Goal: Task Accomplishment & Management: Manage account settings

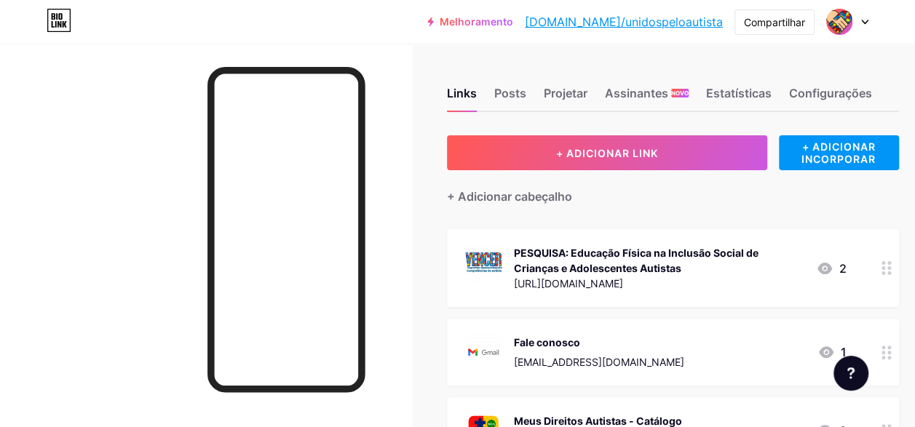
click at [864, 24] on icon at bounding box center [864, 22] width 7 height 5
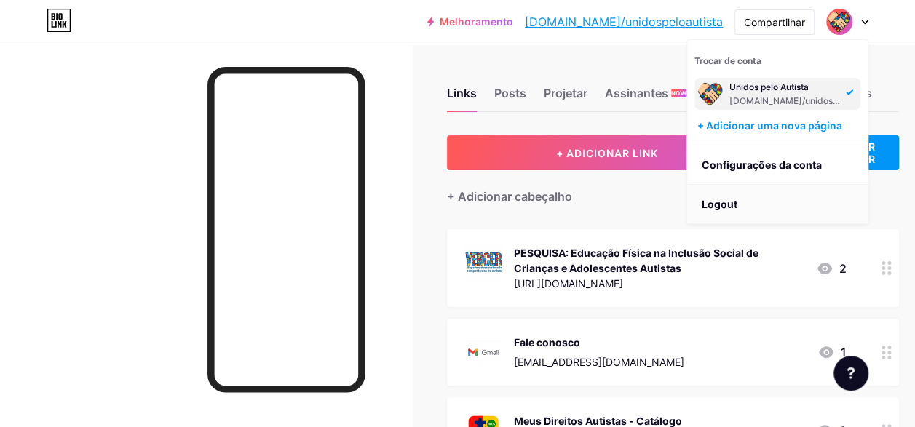
click at [732, 204] on li "Logout" at bounding box center [777, 204] width 180 height 39
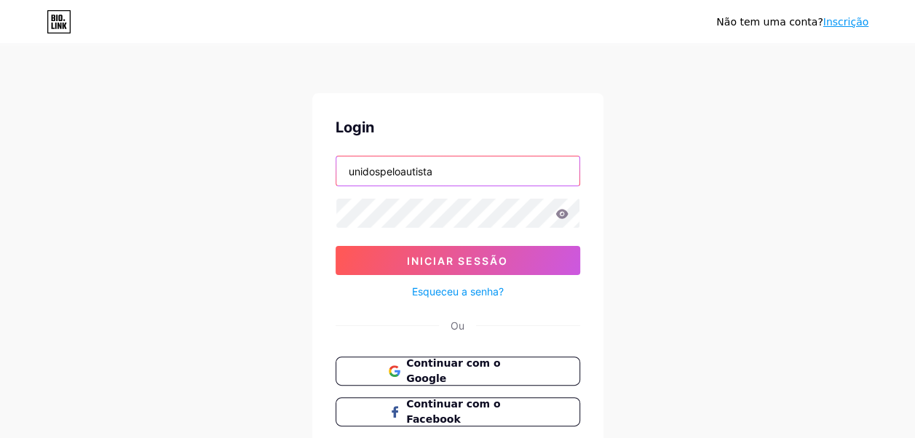
click at [472, 183] on input "unidospeloautista" at bounding box center [457, 170] width 243 height 29
type input "meusdireitosautistas"
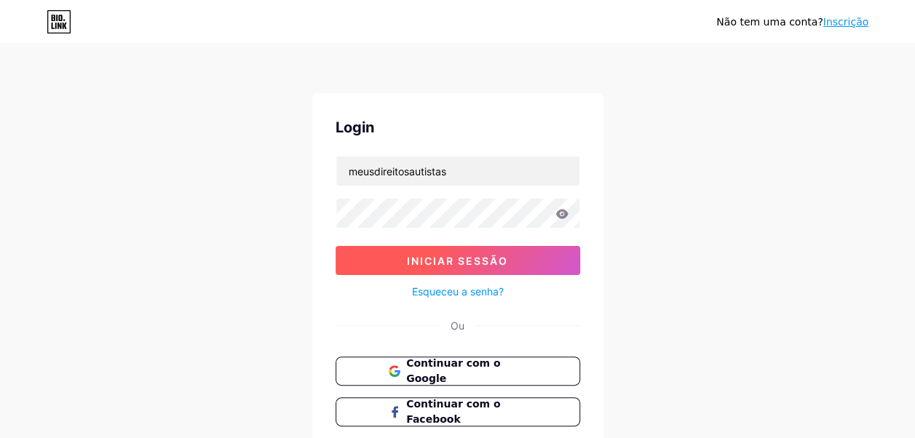
click at [447, 262] on span "Iniciar sessão" at bounding box center [457, 261] width 101 height 12
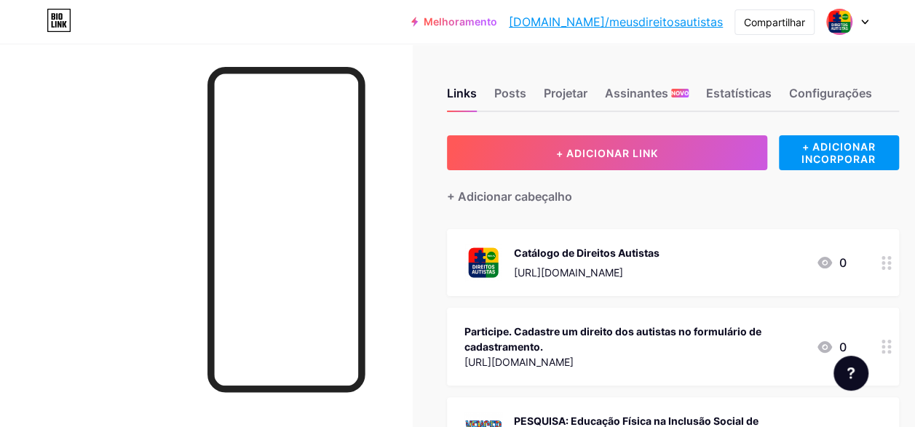
click at [863, 23] on icon at bounding box center [865, 22] width 6 height 4
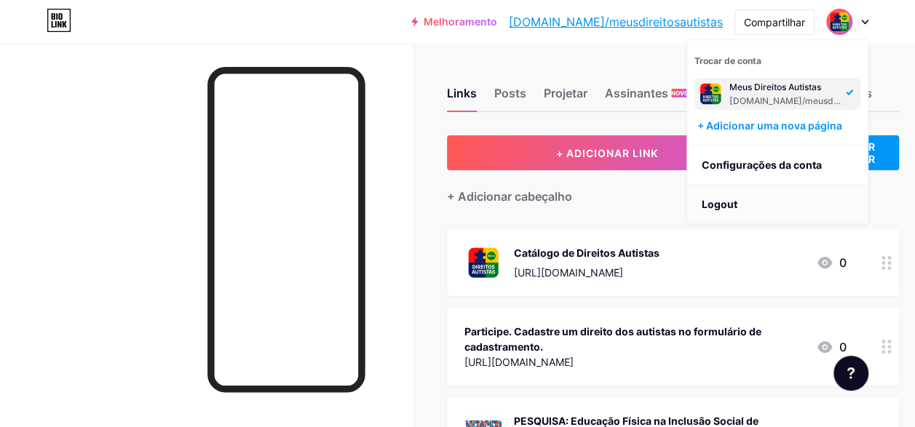
click at [713, 207] on li "Logout" at bounding box center [777, 204] width 180 height 39
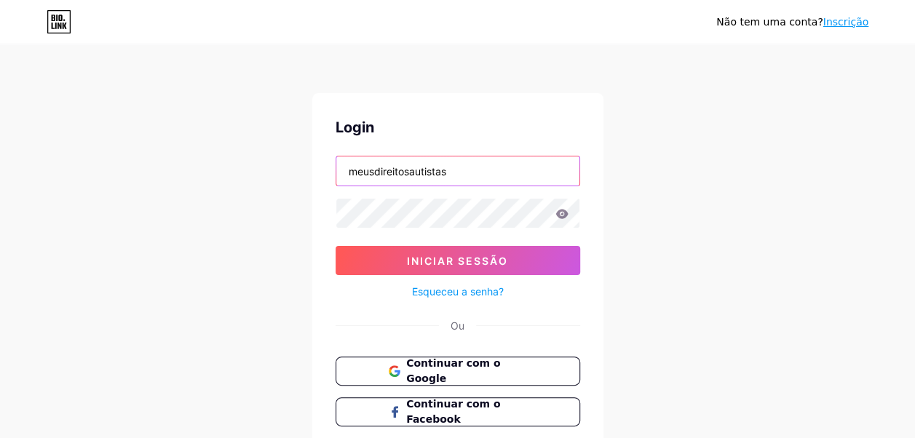
click at [480, 173] on input "meusdireitosautistas" at bounding box center [457, 170] width 243 height 29
type input "unidospeloautista"
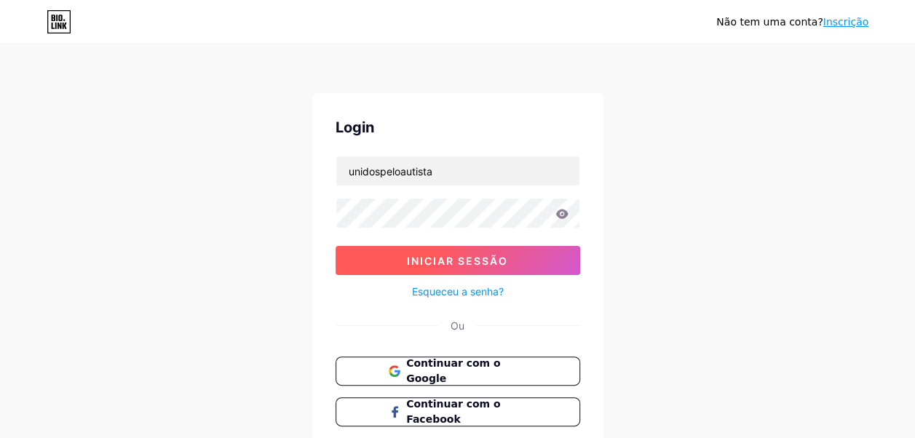
click at [415, 266] on button "Iniciar sessão" at bounding box center [457, 260] width 244 height 29
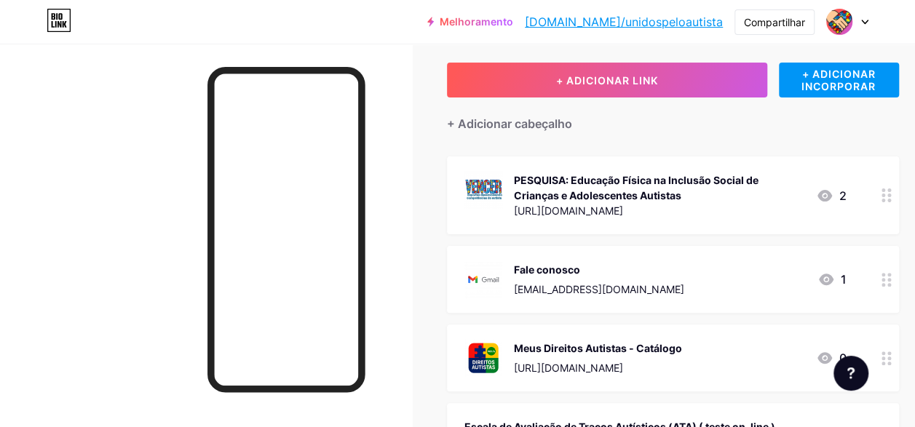
scroll to position [218, 0]
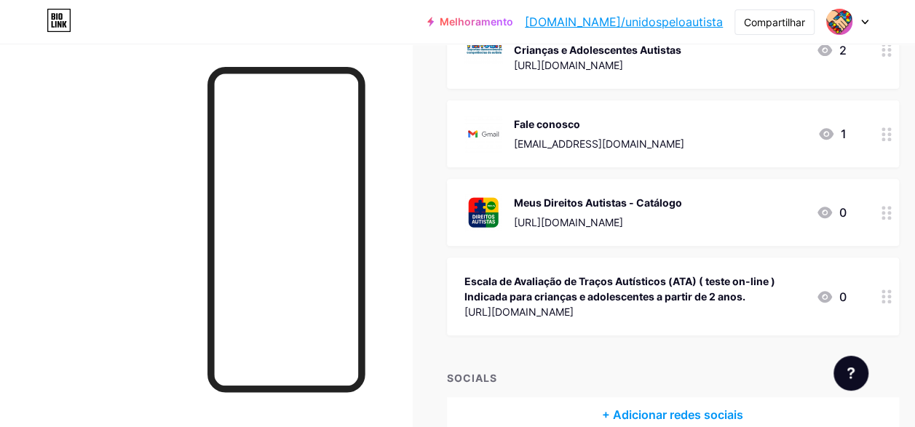
click at [842, 383] on div at bounding box center [850, 373] width 35 height 35
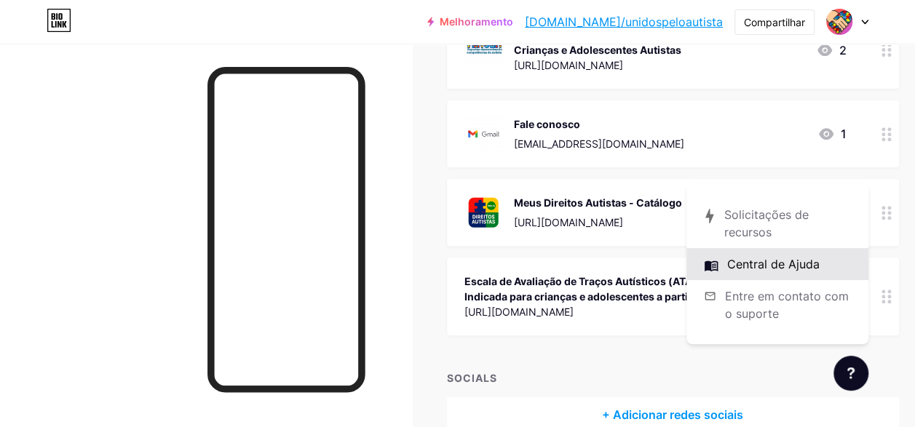
click at [773, 266] on link at bounding box center [777, 264] width 182 height 32
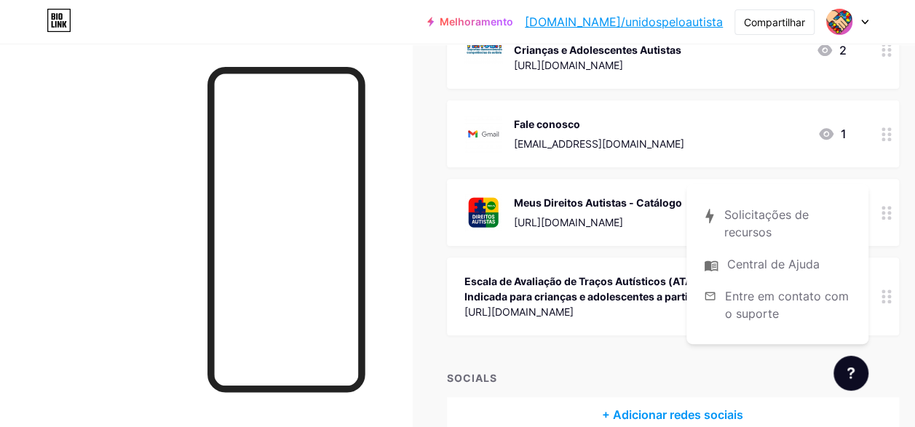
click at [862, 25] on div at bounding box center [847, 22] width 42 height 26
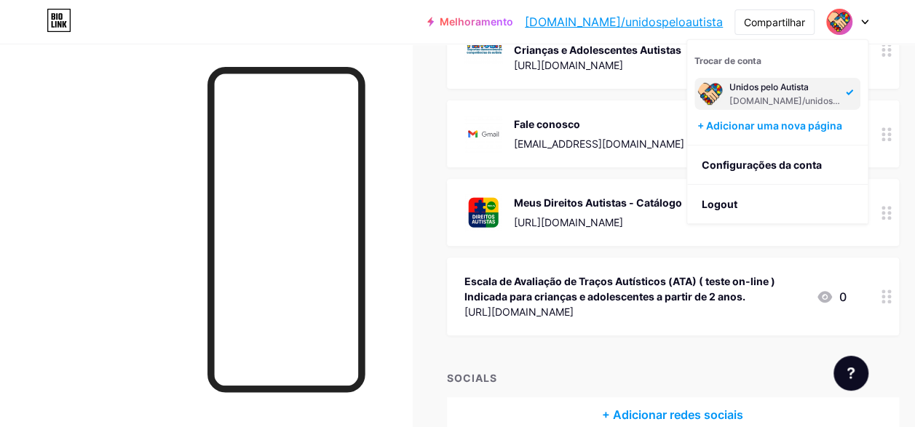
click at [412, 163] on div at bounding box center [206, 257] width 412 height 427
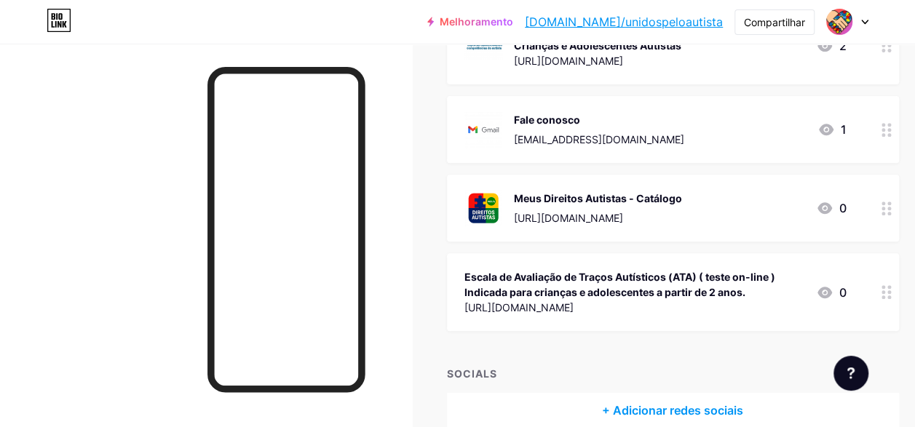
scroll to position [4, 0]
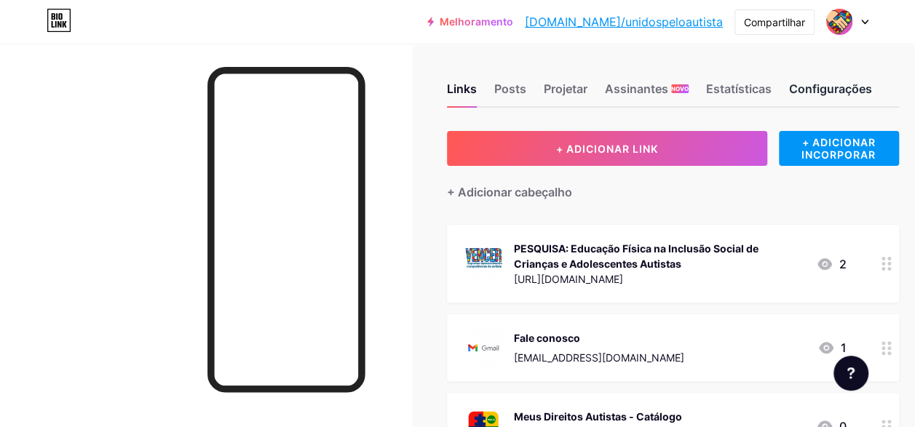
click at [838, 92] on div "Configurações" at bounding box center [830, 93] width 83 height 26
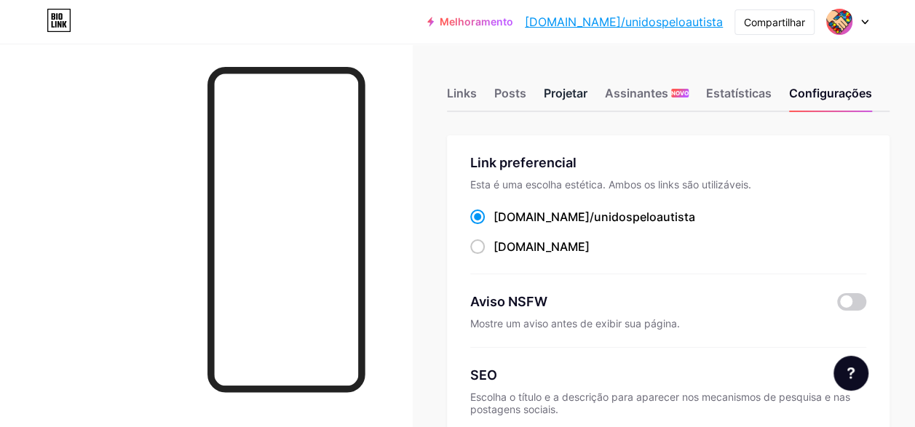
click at [567, 95] on div "Projetar" at bounding box center [566, 97] width 44 height 26
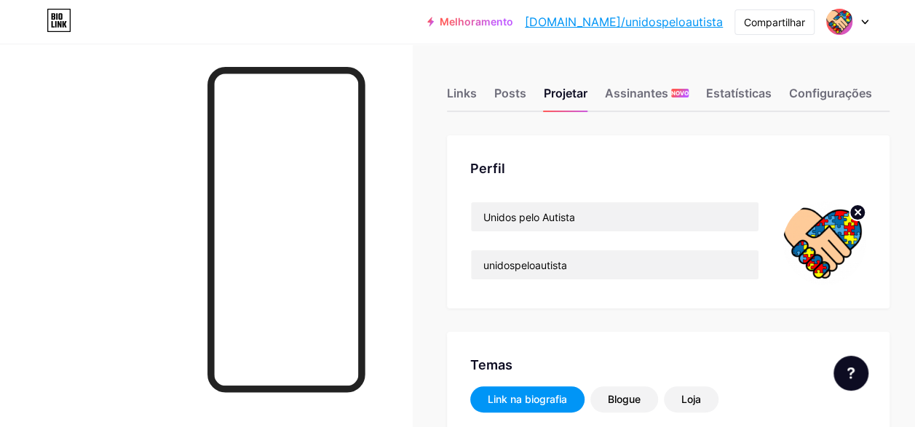
click at [860, 216] on circle at bounding box center [857, 212] width 16 height 16
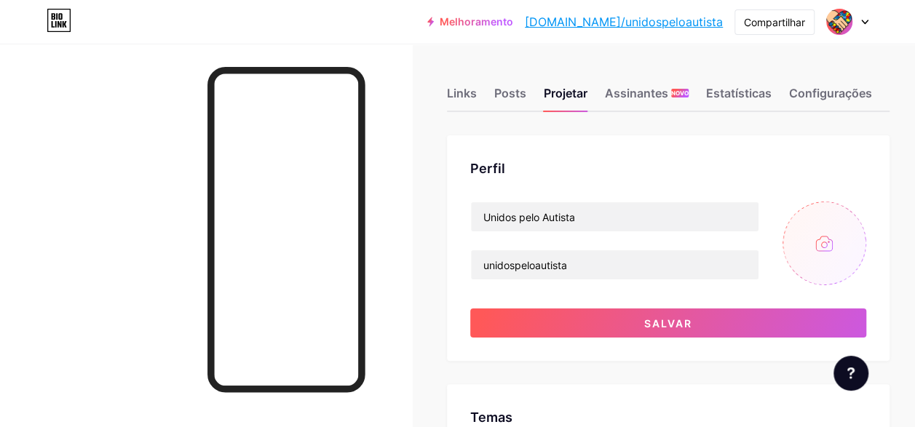
click at [843, 235] on input "file" at bounding box center [824, 244] width 84 height 84
type input "C:\fakepath\unidos_InPixio_InPixio-2.png"
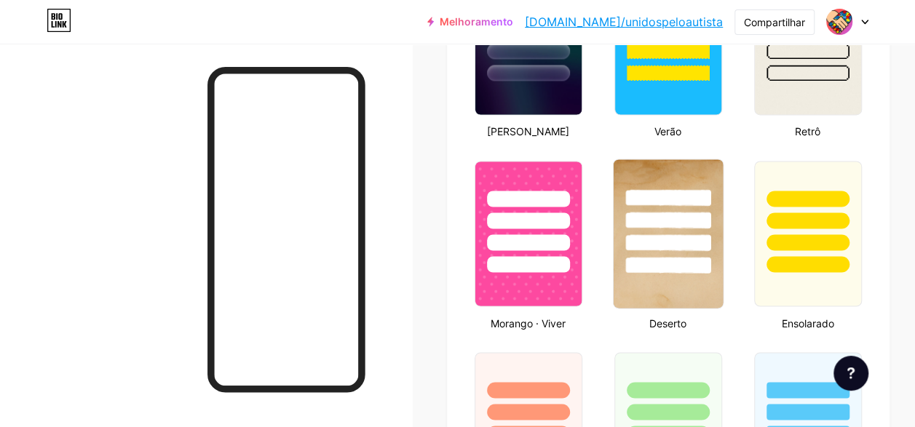
scroll to position [1237, 0]
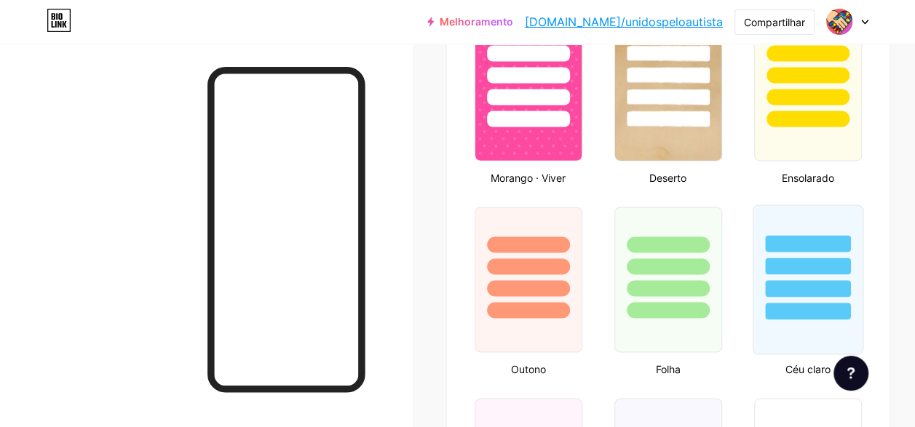
click at [816, 298] on div at bounding box center [806, 262] width 109 height 114
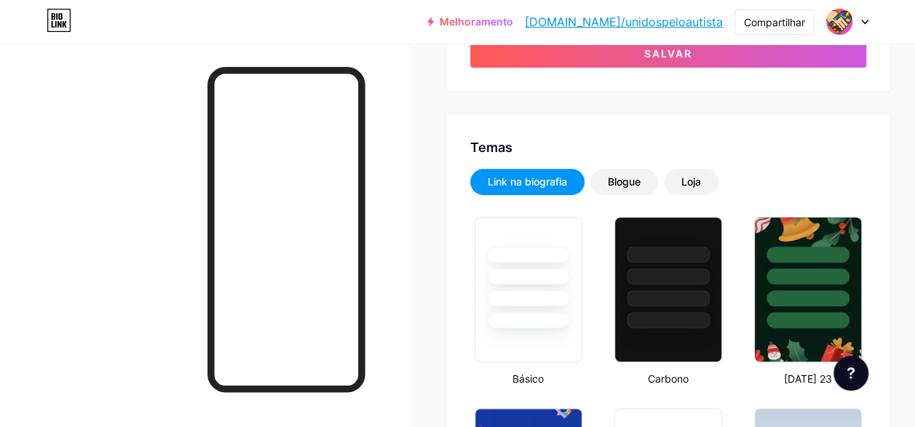
scroll to position [226, 0]
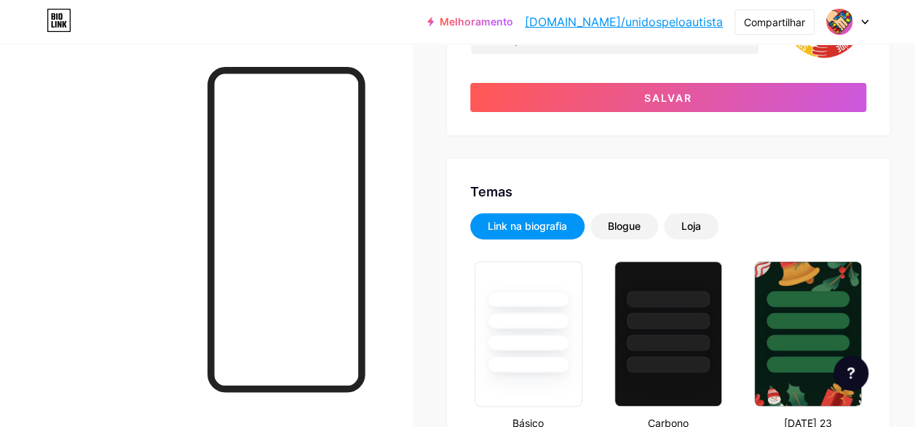
click at [864, 22] on icon at bounding box center [865, 22] width 6 height 4
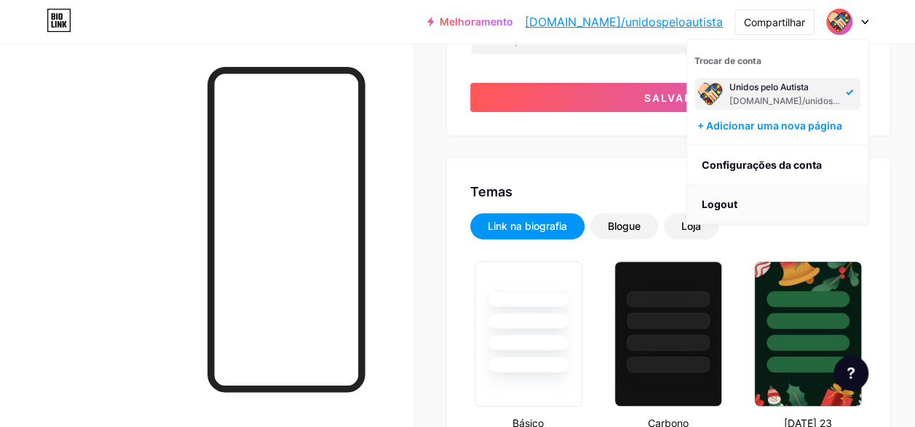
click at [726, 202] on li "Logout" at bounding box center [777, 204] width 180 height 39
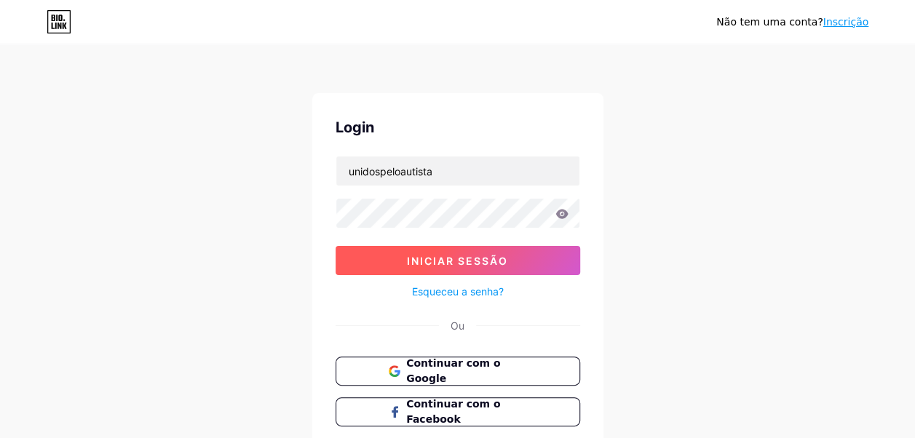
click at [439, 263] on span "Iniciar sessão" at bounding box center [457, 261] width 101 height 12
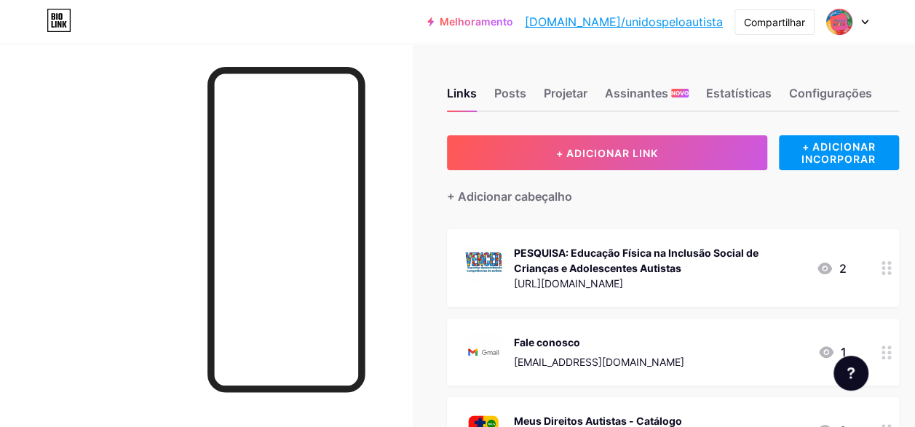
click at [864, 20] on icon at bounding box center [864, 22] width 7 height 5
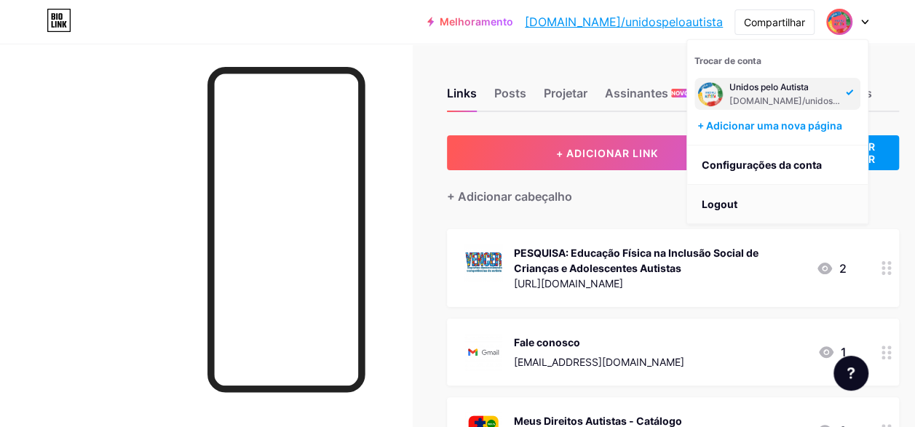
click at [728, 192] on li "Logout" at bounding box center [777, 204] width 180 height 39
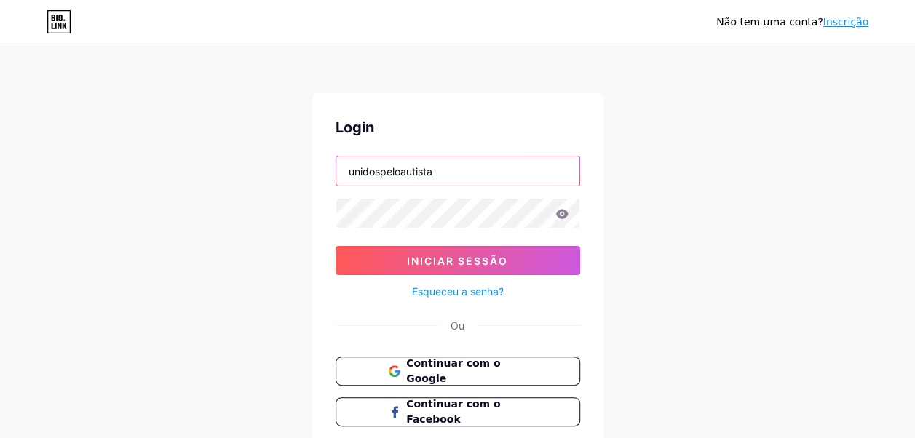
click at [498, 171] on input "unidospeloautista" at bounding box center [457, 170] width 243 height 29
type input "meusdireitosautistas"
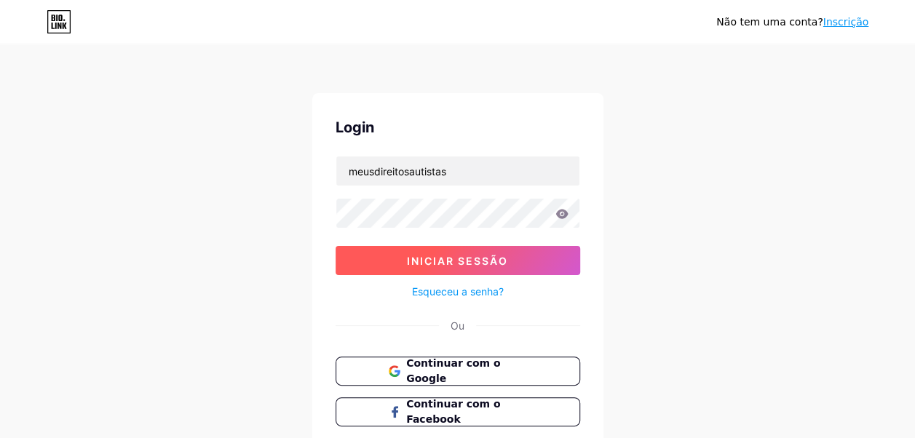
click at [444, 256] on span "Iniciar sessão" at bounding box center [457, 261] width 101 height 12
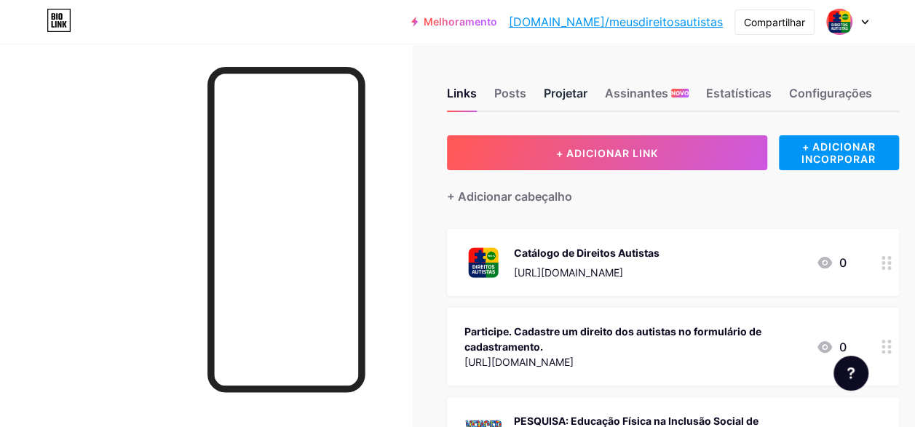
click at [578, 100] on div "Projetar" at bounding box center [566, 97] width 44 height 26
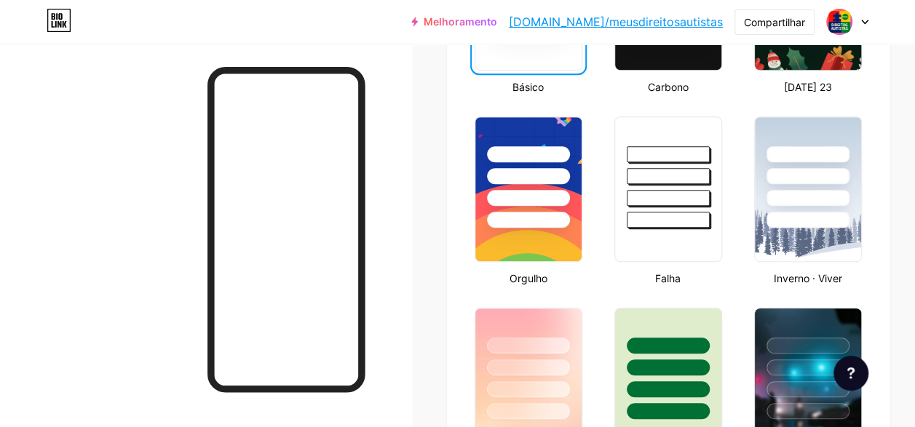
scroll to position [582, 0]
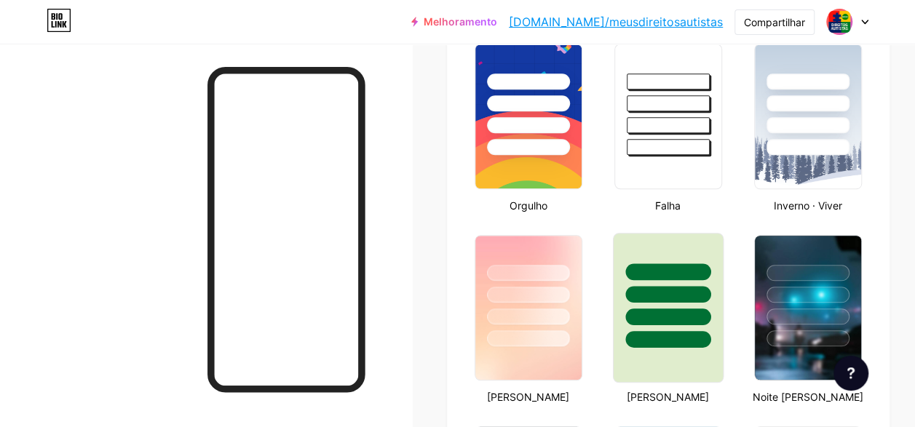
click at [651, 288] on div at bounding box center [667, 294] width 85 height 17
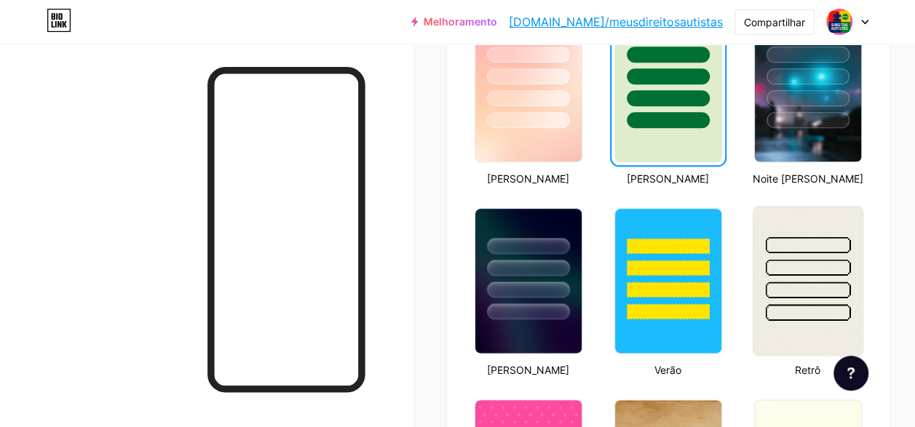
scroll to position [946, 0]
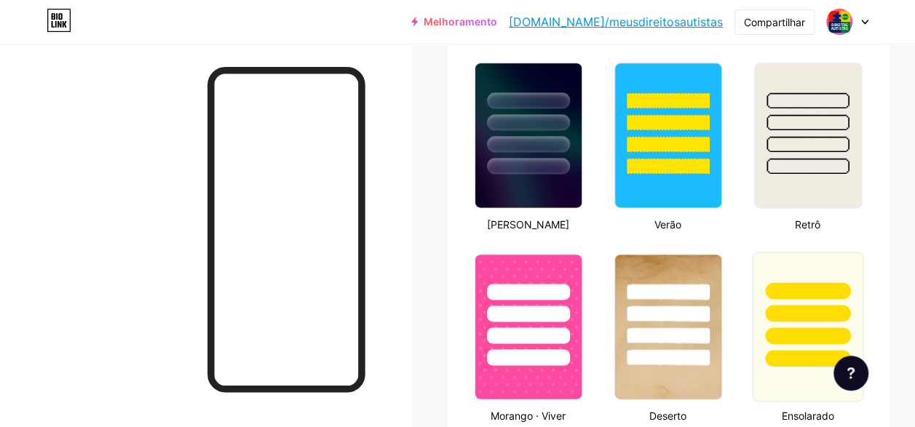
click at [805, 306] on div at bounding box center [807, 313] width 85 height 17
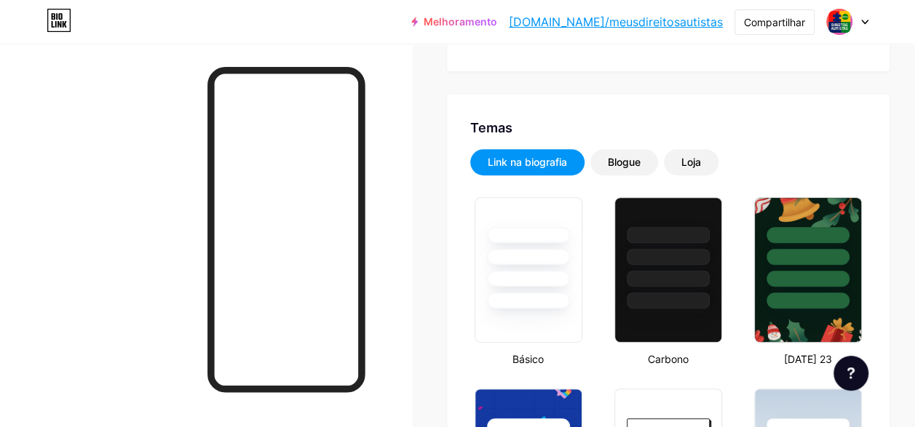
scroll to position [164, 0]
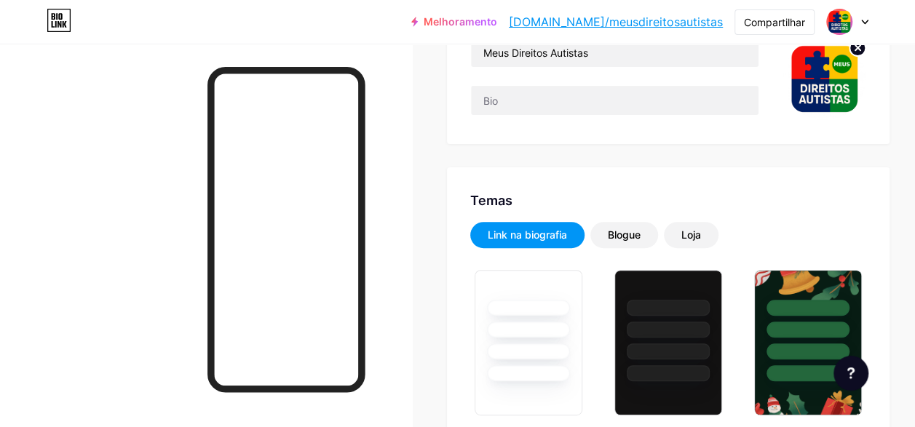
click at [866, 22] on icon at bounding box center [864, 22] width 7 height 5
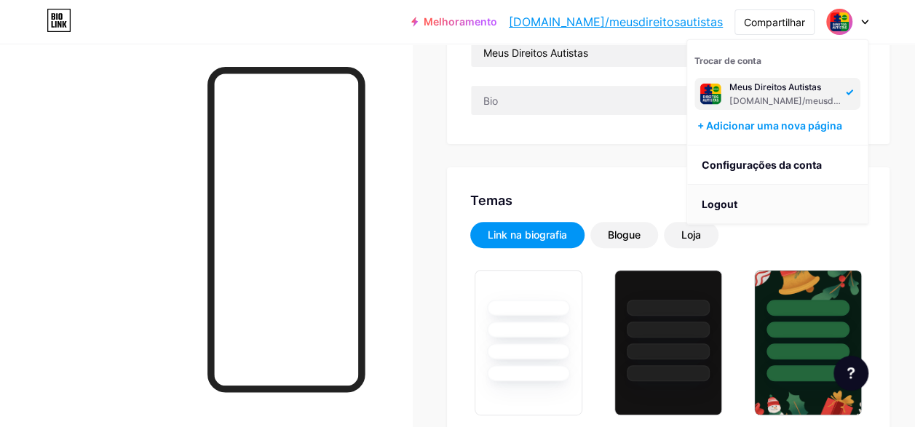
click at [736, 201] on li "Logout" at bounding box center [777, 204] width 180 height 39
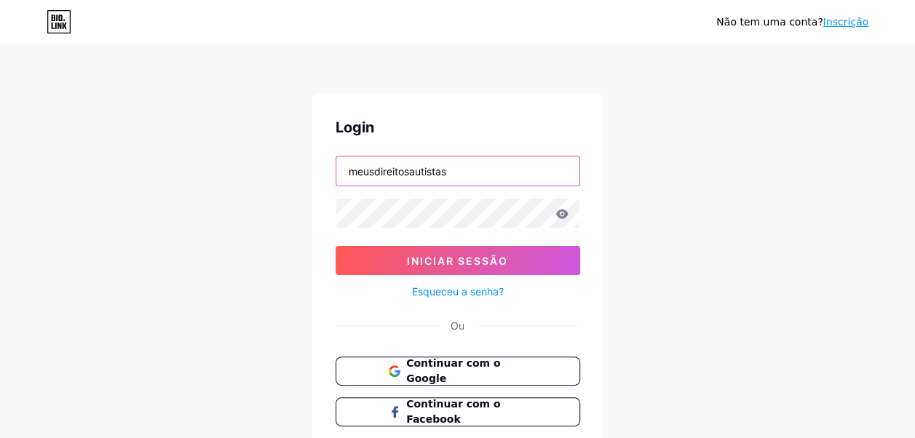
click at [479, 174] on input "meusdireitosautistas" at bounding box center [457, 170] width 243 height 29
type input "unidospeloautista"
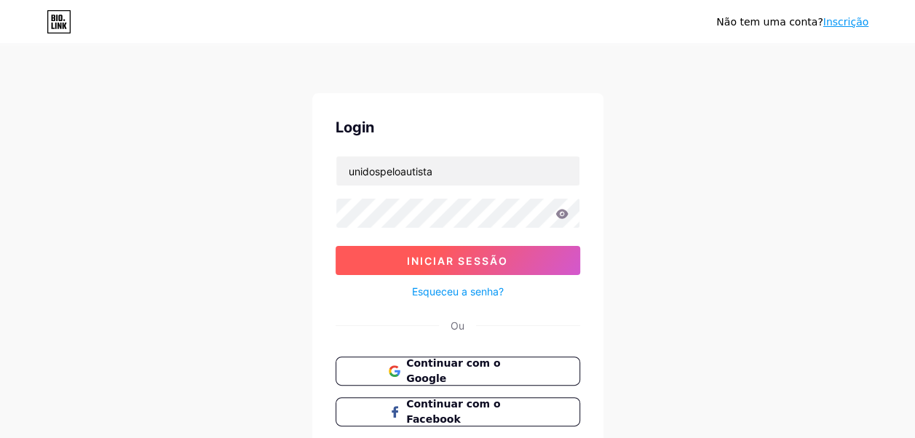
click at [455, 256] on span "Iniciar sessão" at bounding box center [457, 261] width 101 height 12
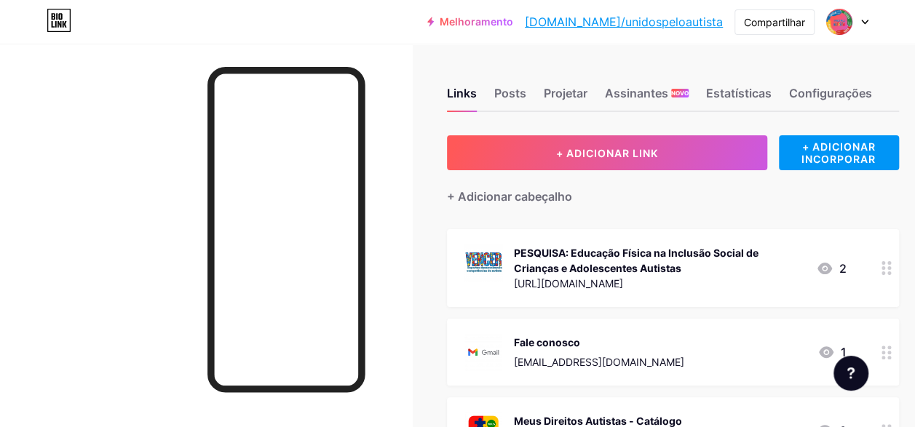
click at [862, 23] on icon at bounding box center [864, 22] width 7 height 5
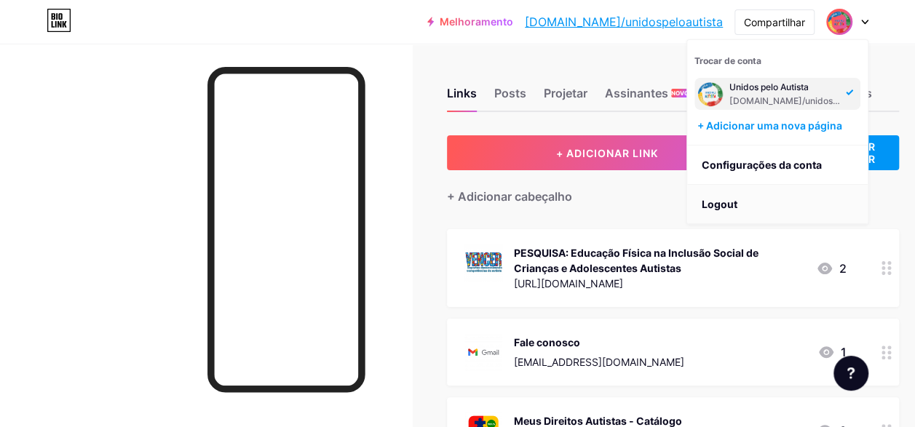
click at [743, 204] on li "Logout" at bounding box center [777, 204] width 180 height 39
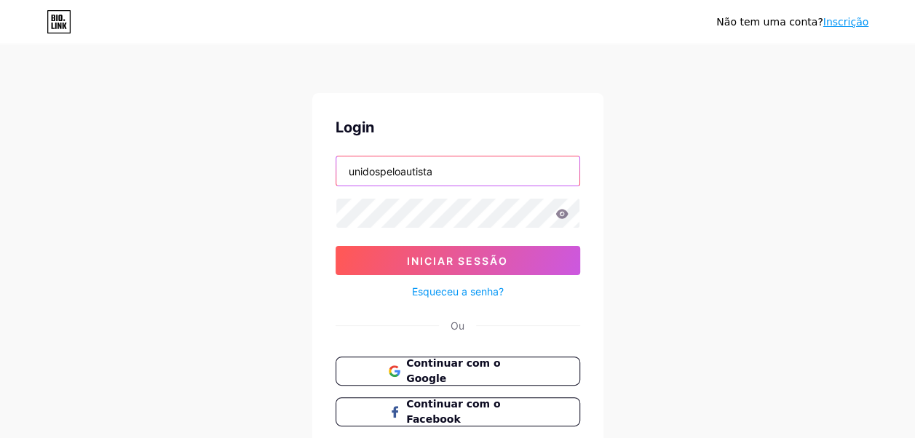
click at [481, 160] on input "unidospeloautista" at bounding box center [457, 170] width 243 height 29
type input "drjairocoutinho"
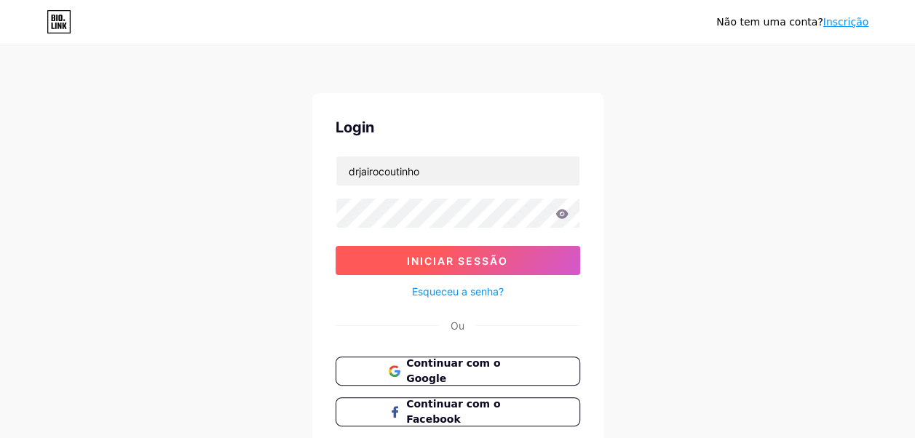
click at [444, 268] on button "Iniciar sessão" at bounding box center [457, 260] width 244 height 29
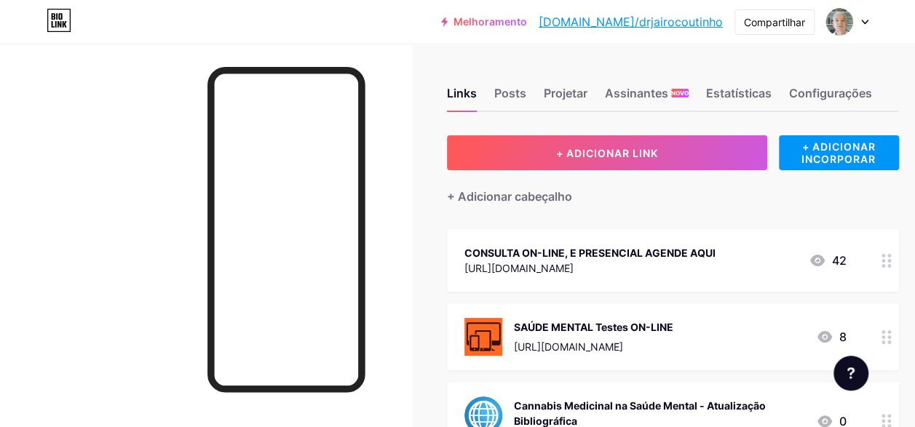
click at [860, 25] on div at bounding box center [847, 22] width 42 height 26
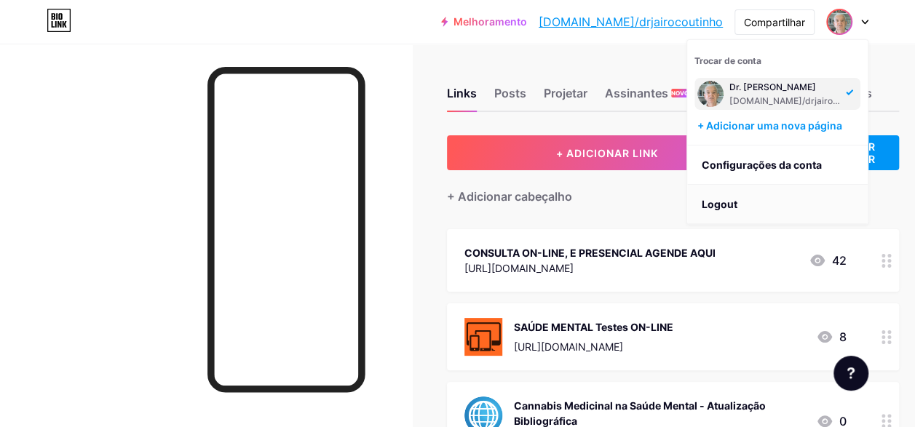
click at [710, 205] on li "Logout" at bounding box center [777, 204] width 180 height 39
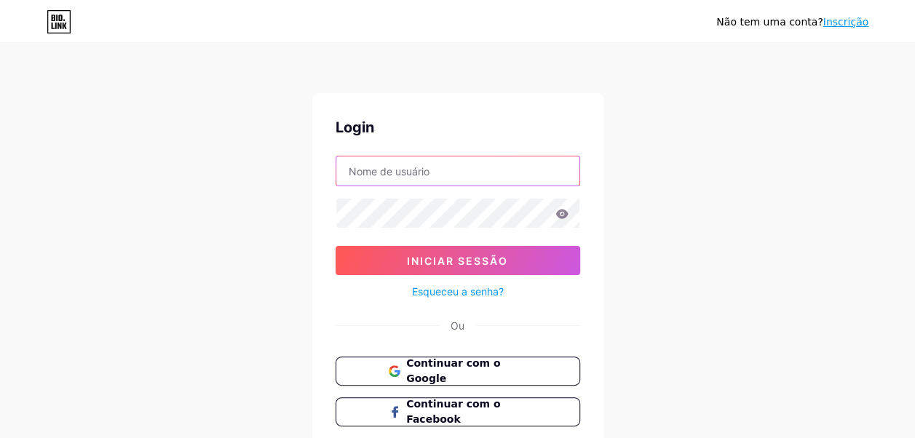
type input "drjairocoutinho"
